Goal: Find specific page/section: Find specific page/section

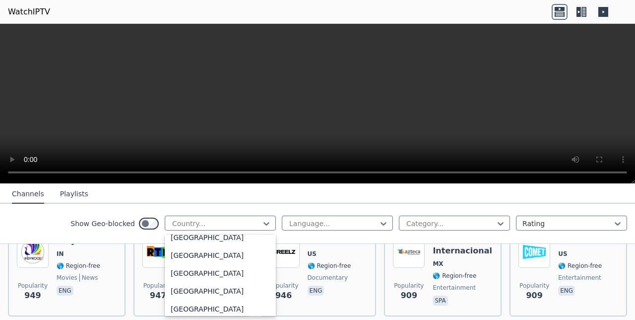
scroll to position [1149, 0]
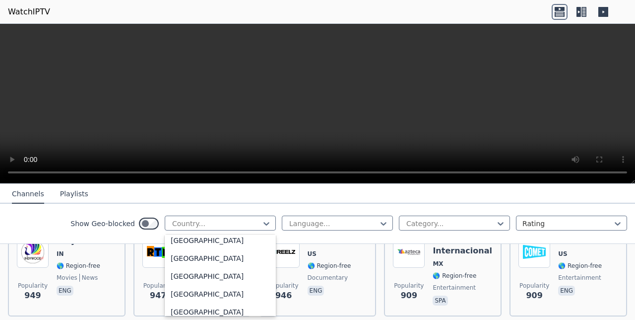
click at [184, 267] on div "[GEOGRAPHIC_DATA]" at bounding box center [220, 258] width 111 height 18
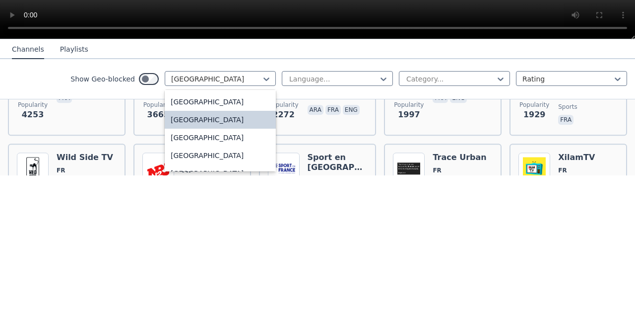
scroll to position [1143, 0]
click at [191, 273] on div "[GEOGRAPHIC_DATA]" at bounding box center [220, 264] width 111 height 18
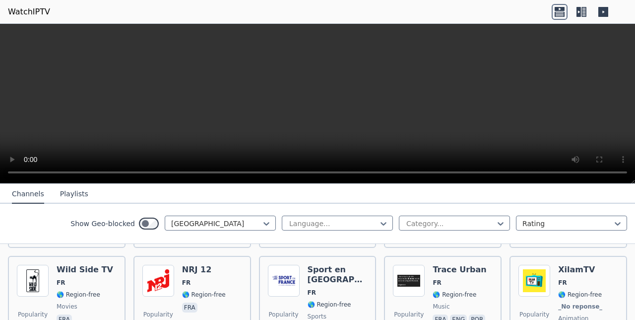
scroll to position [203, 0]
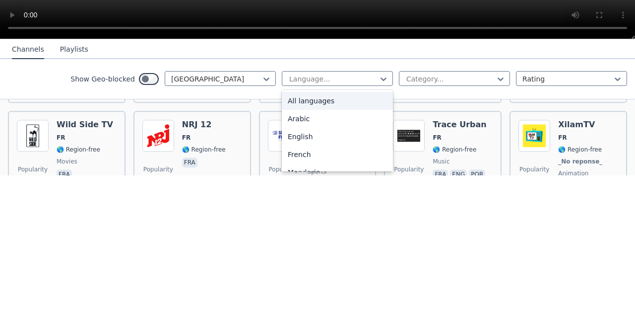
click at [298, 283] on div "English" at bounding box center [337, 281] width 111 height 18
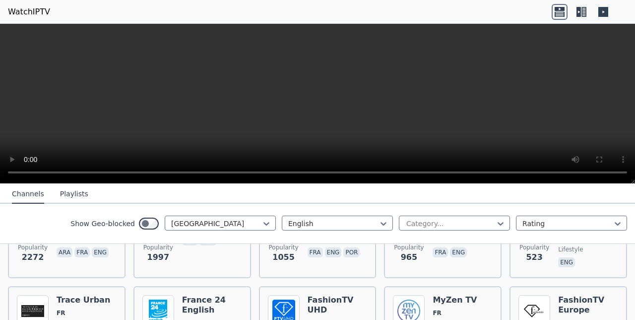
scroll to position [171, 0]
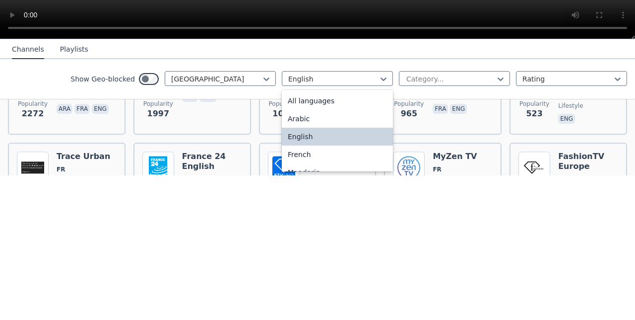
click at [297, 297] on div "French" at bounding box center [337, 299] width 111 height 18
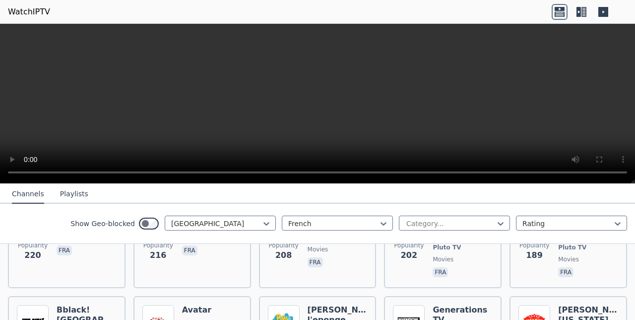
scroll to position [808, 0]
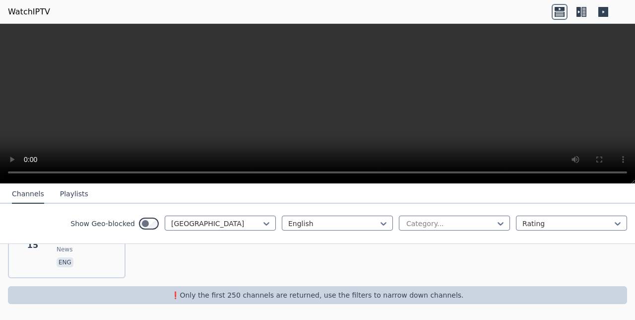
scroll to position [916, 0]
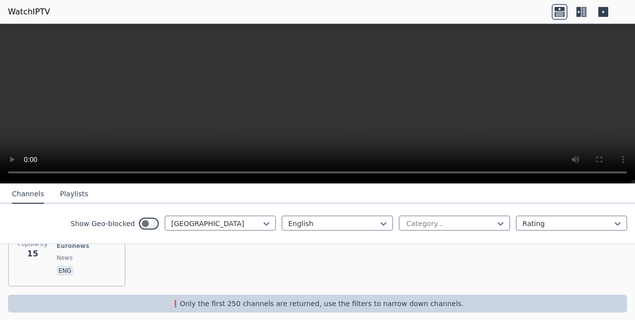
click at [65, 195] on button "Playlists" at bounding box center [74, 194] width 28 height 19
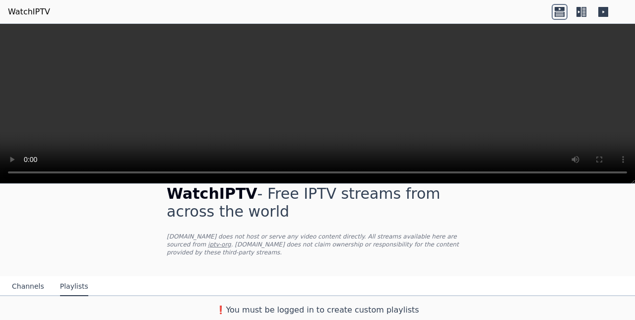
scroll to position [8, 0]
